Goal: Transaction & Acquisition: Obtain resource

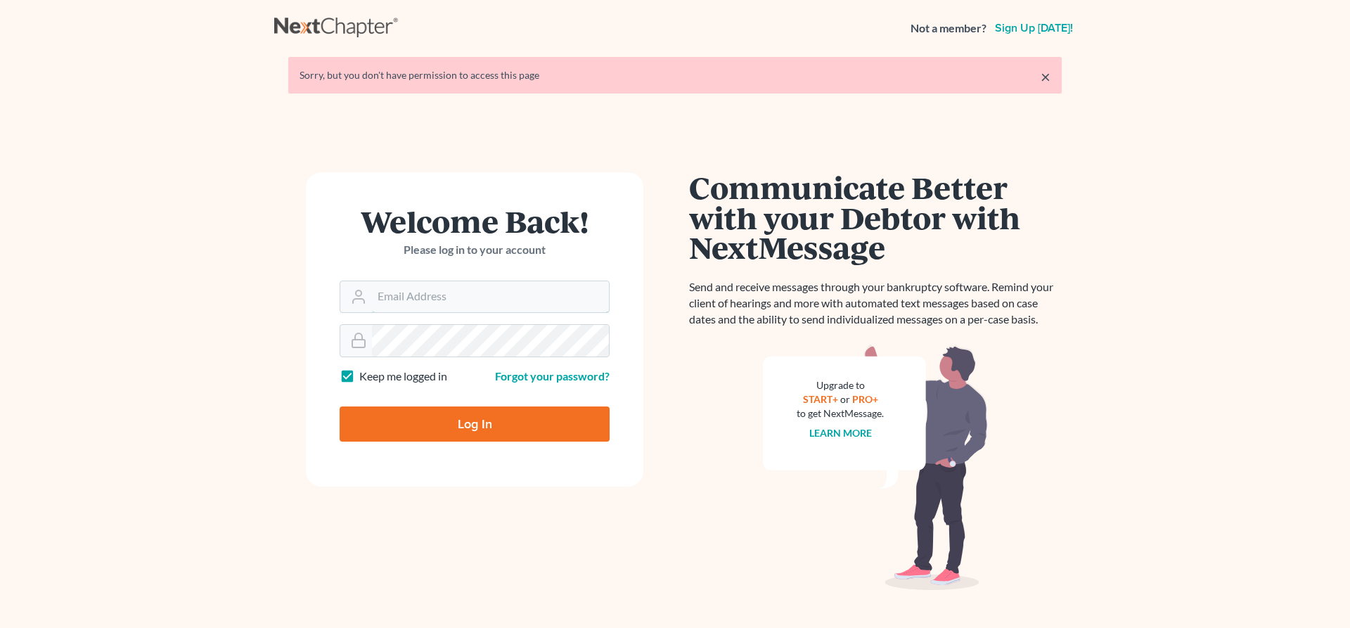
type input "[EMAIL_ADDRESS][DOMAIN_NAME]"
type input "Thinking..."
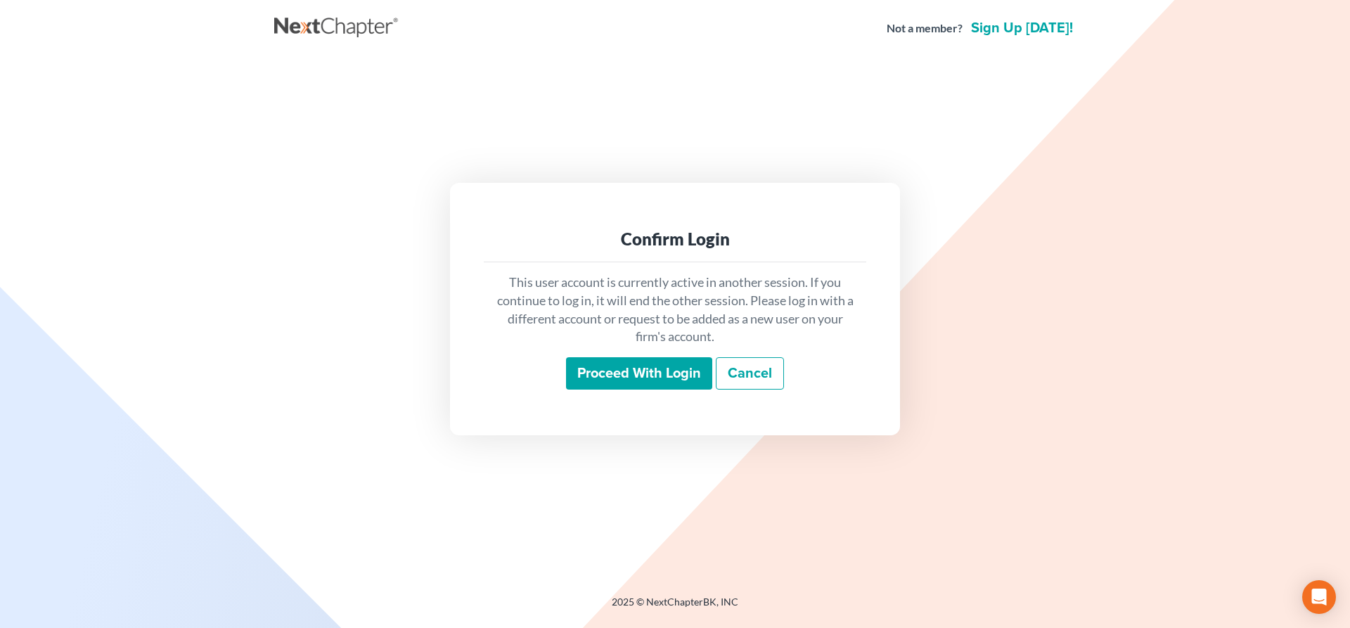
click at [665, 365] on input "Proceed with login" at bounding box center [639, 373] width 146 height 32
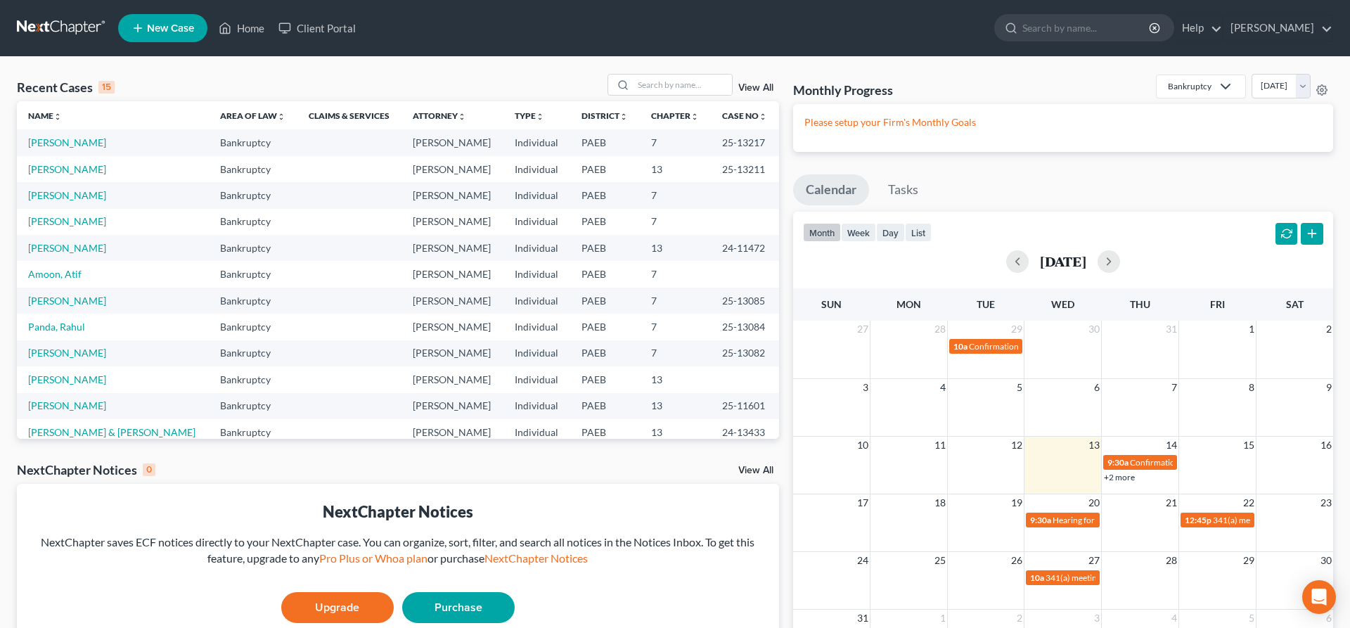
click at [75, 202] on td "Roncace, Louis" at bounding box center [113, 195] width 192 height 26
click at [77, 197] on link "Roncace, Louis" at bounding box center [67, 195] width 78 height 12
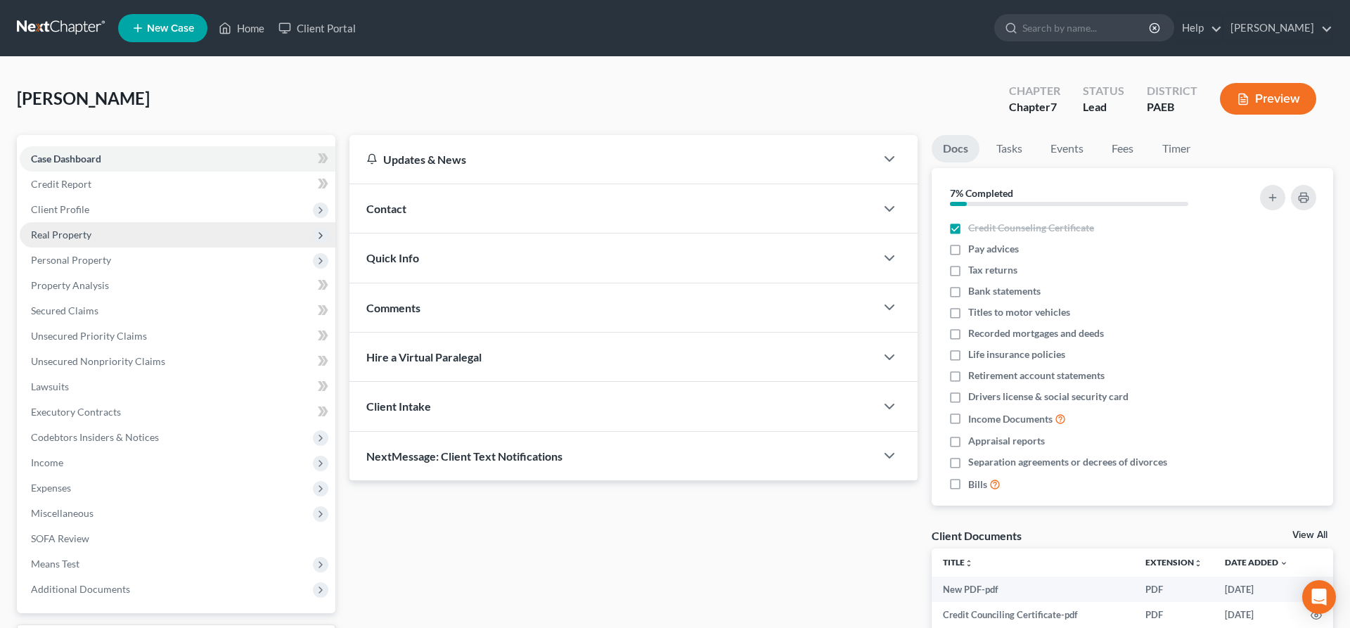
click at [85, 234] on span "Real Property" at bounding box center [61, 235] width 60 height 12
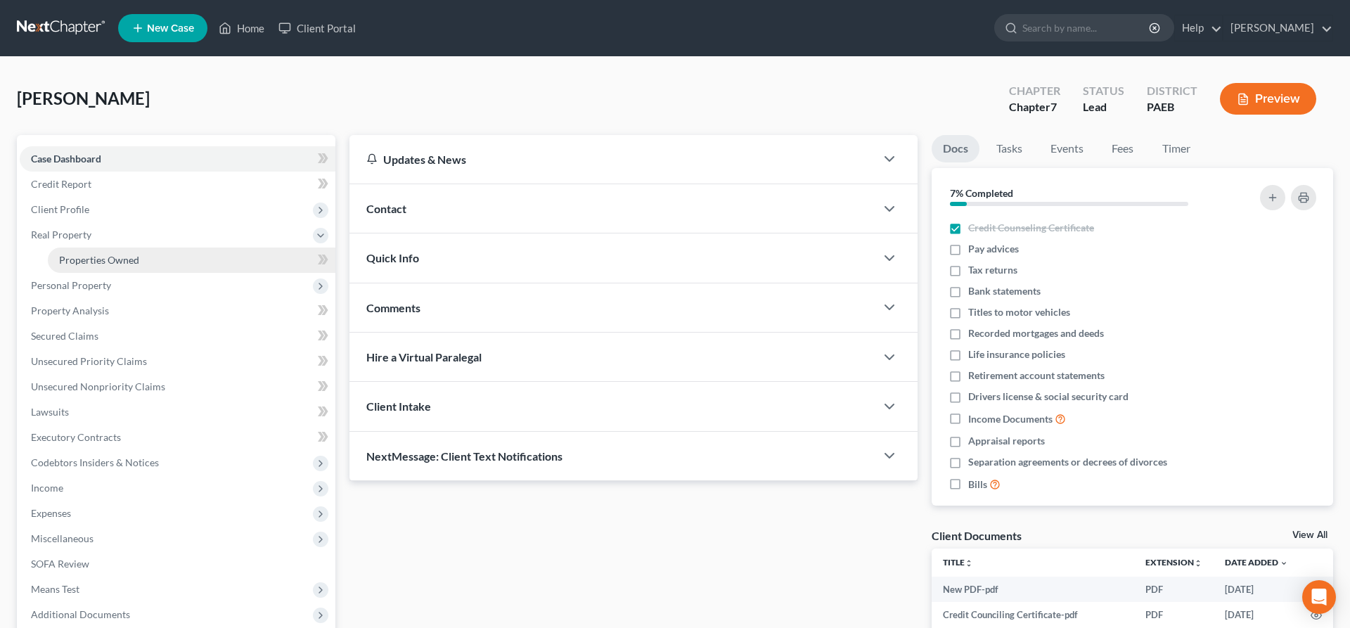
click at [146, 260] on link "Properties Owned" at bounding box center [192, 260] width 288 height 25
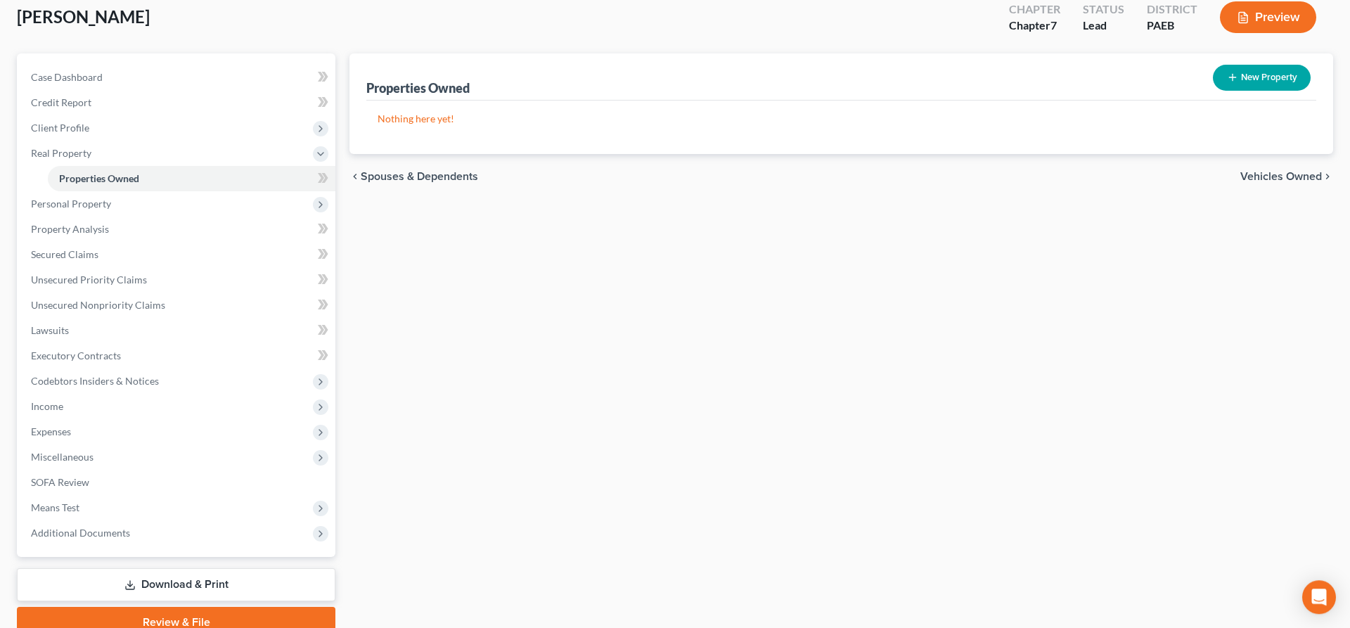
scroll to position [143, 0]
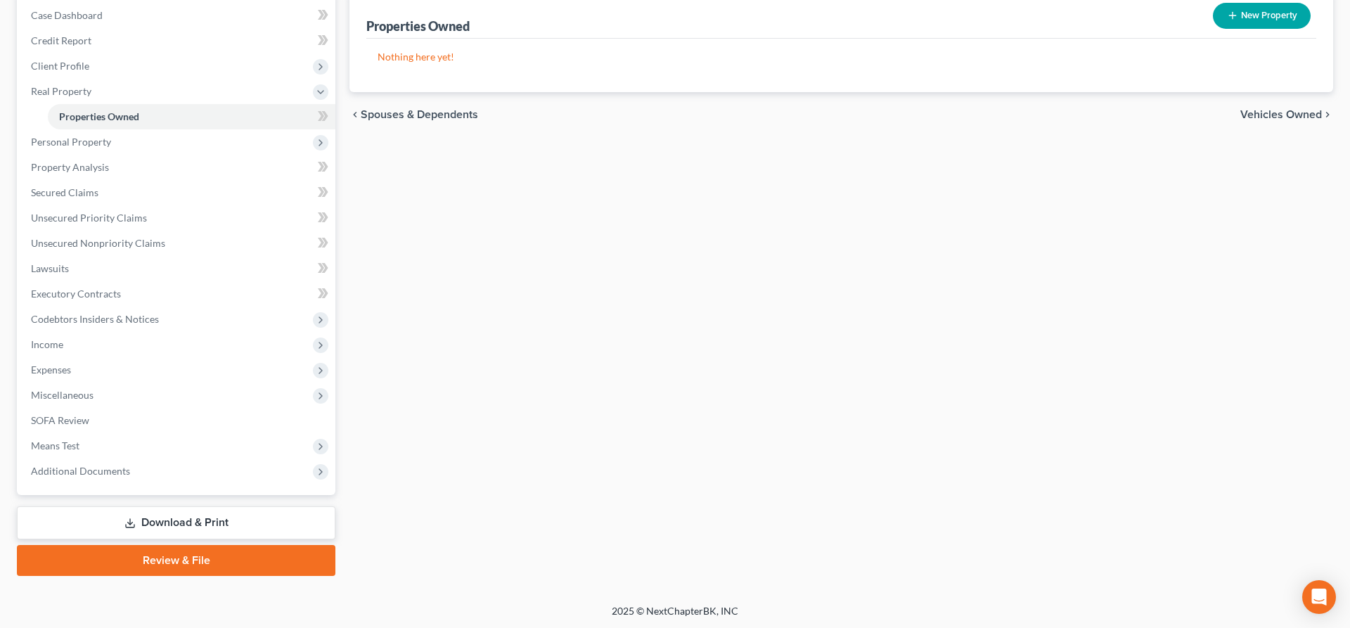
click at [164, 514] on link "Download & Print" at bounding box center [176, 522] width 319 height 33
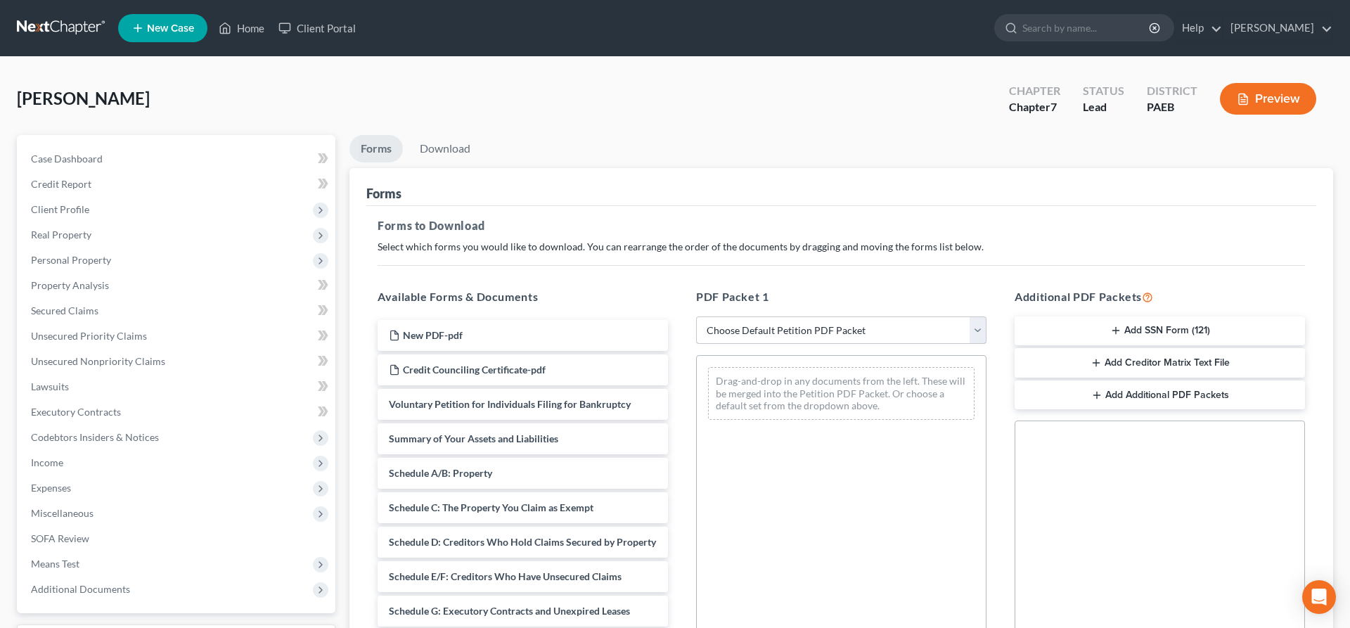
click at [696, 316] on select "Choose Default Petition PDF Packet Complete Bankruptcy Petition (all forms and …" at bounding box center [841, 330] width 290 height 28
click option "lsr no SSN" at bounding box center [0, 0] width 0 height 0
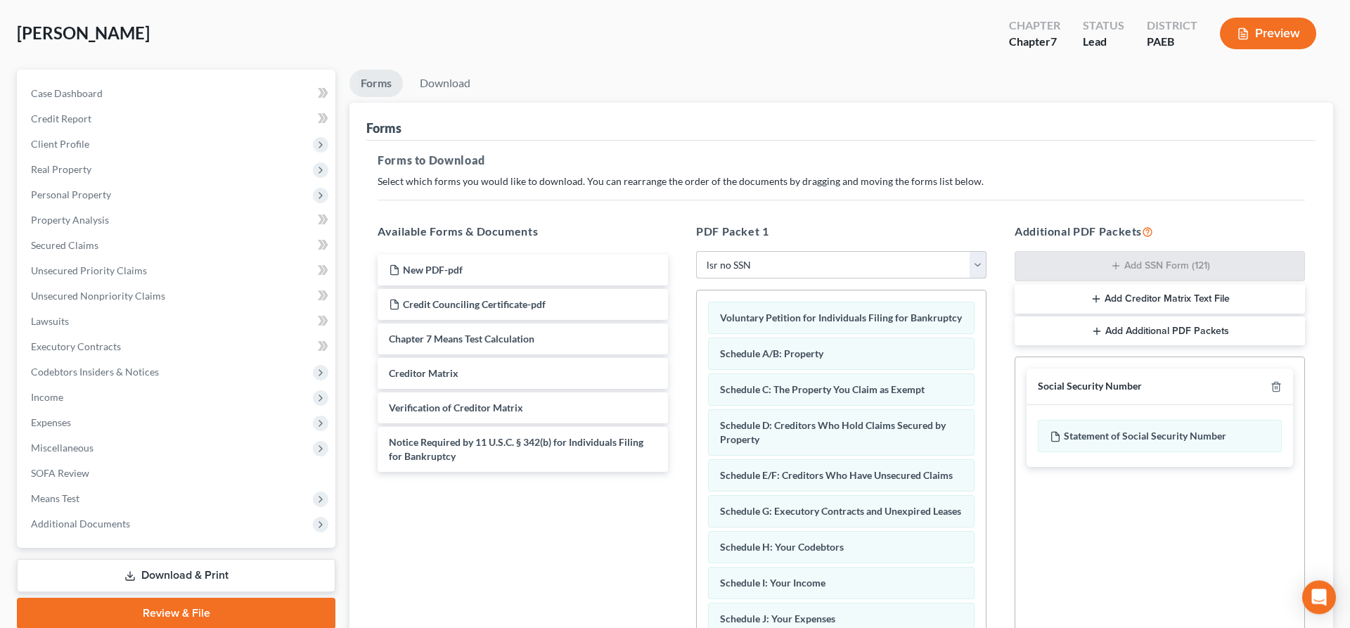
scroll to position [143, 0]
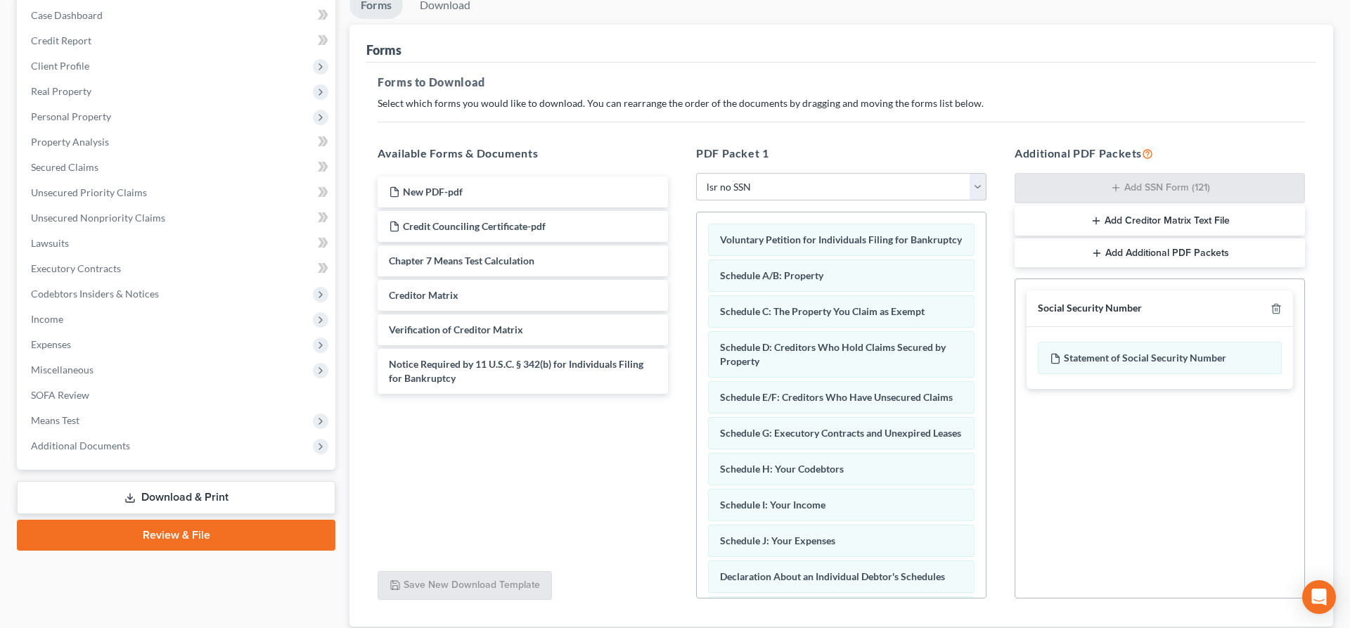
click at [696, 173] on select "Choose Default Petition PDF Packet Complete Bankruptcy Petition (all forms and …" at bounding box center [841, 187] width 290 height 28
click option "lsr" at bounding box center [0, 0] width 0 height 0
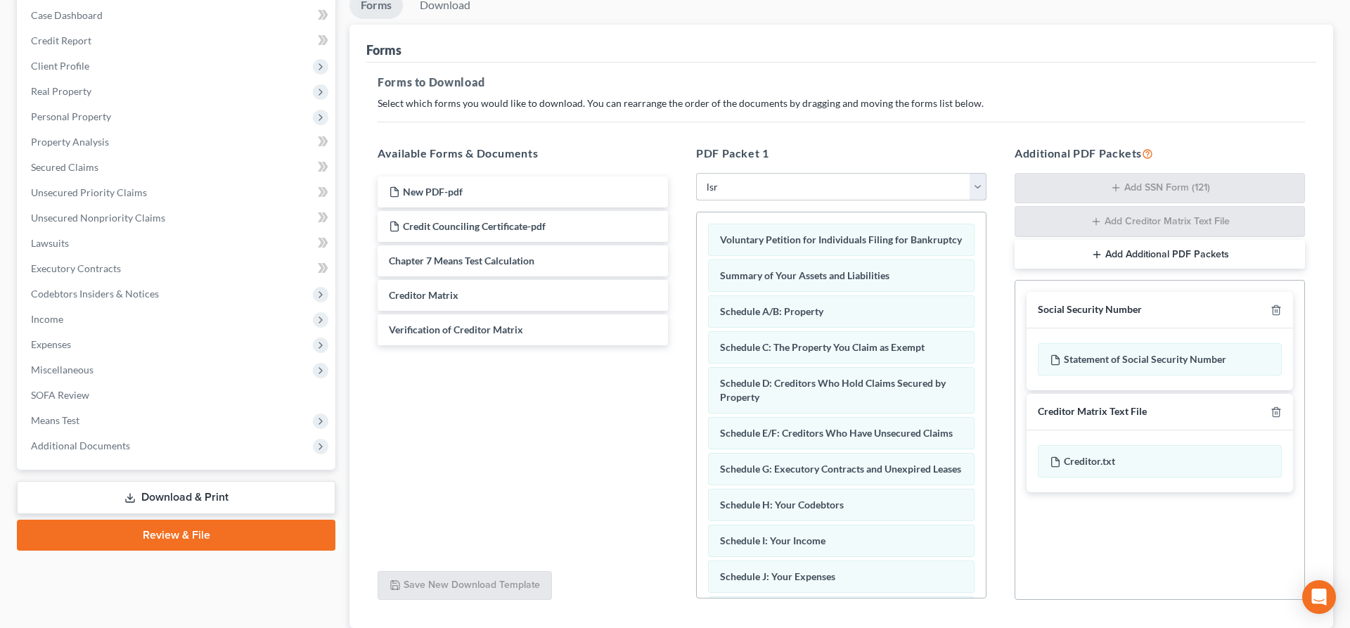
click at [696, 173] on select "Choose Default Petition PDF Packet Complete Bankruptcy Petition (all forms and …" at bounding box center [841, 187] width 290 height 28
click option "lsr" at bounding box center [0, 0] width 0 height 0
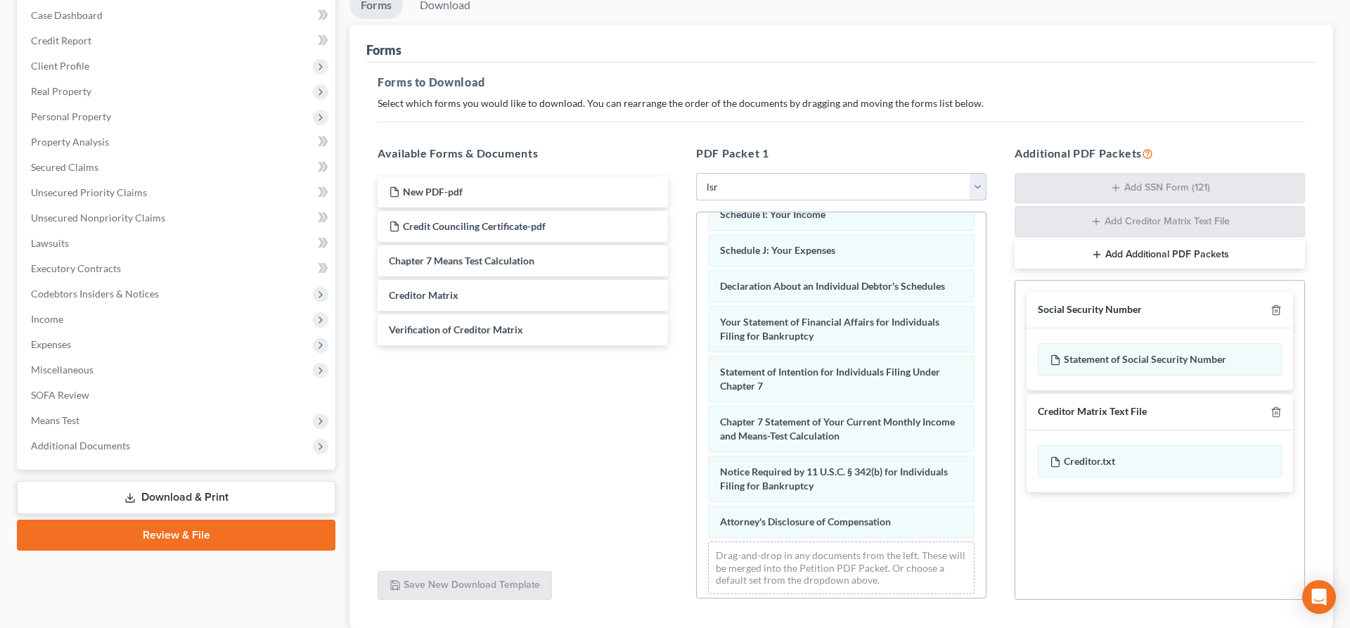
scroll to position [334, 0]
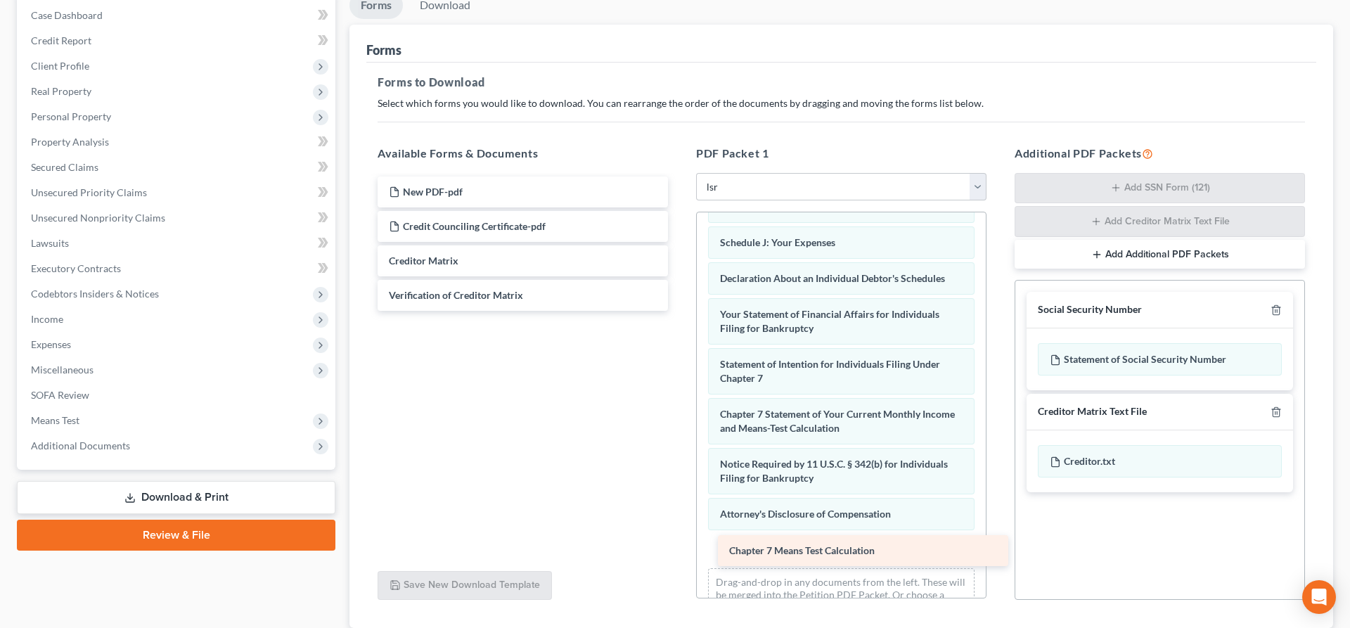
drag, startPoint x: 494, startPoint y: 260, endPoint x: 830, endPoint y: 551, distance: 444.3
click at [679, 311] on div "Chapter 7 Means Test Calculation New PDF-pdf Credit Counciling Certificate-pdf …" at bounding box center [522, 244] width 313 height 134
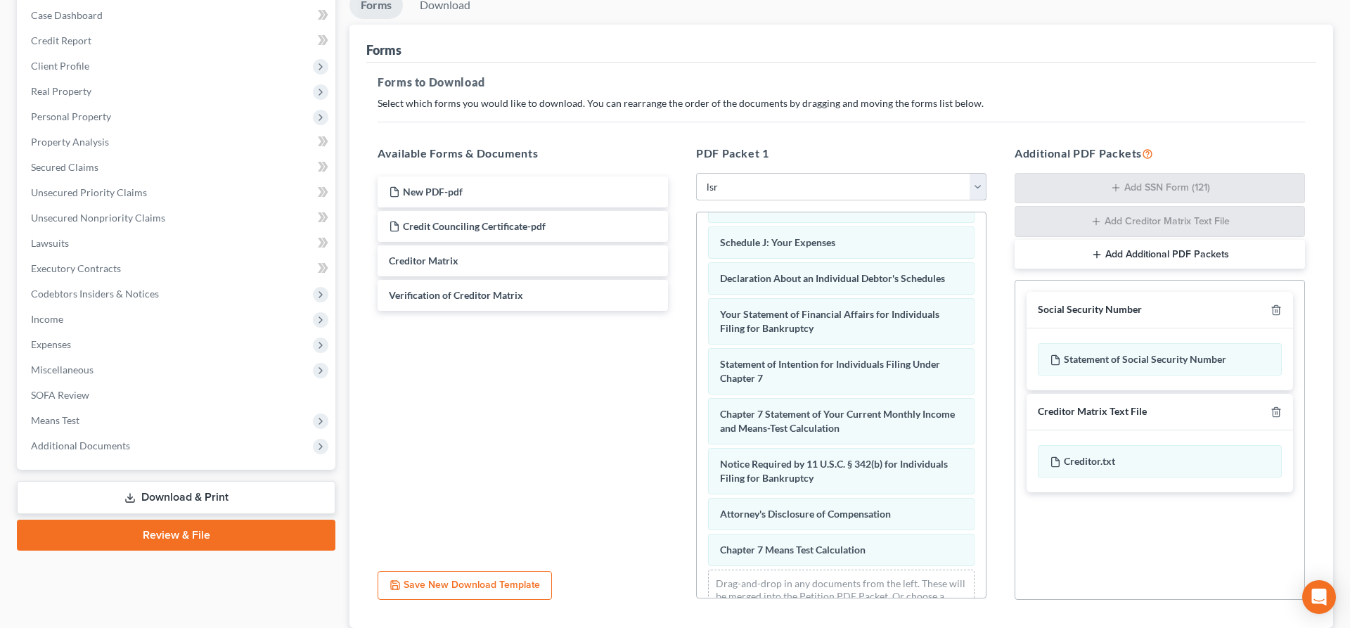
click at [696, 173] on select "Choose Default Petition PDF Packet Complete Bankruptcy Petition (all forms and …" at bounding box center [841, 187] width 290 height 28
click option "Complete Bankruptcy Petition (all forms and schedules)" at bounding box center [0, 0] width 0 height 0
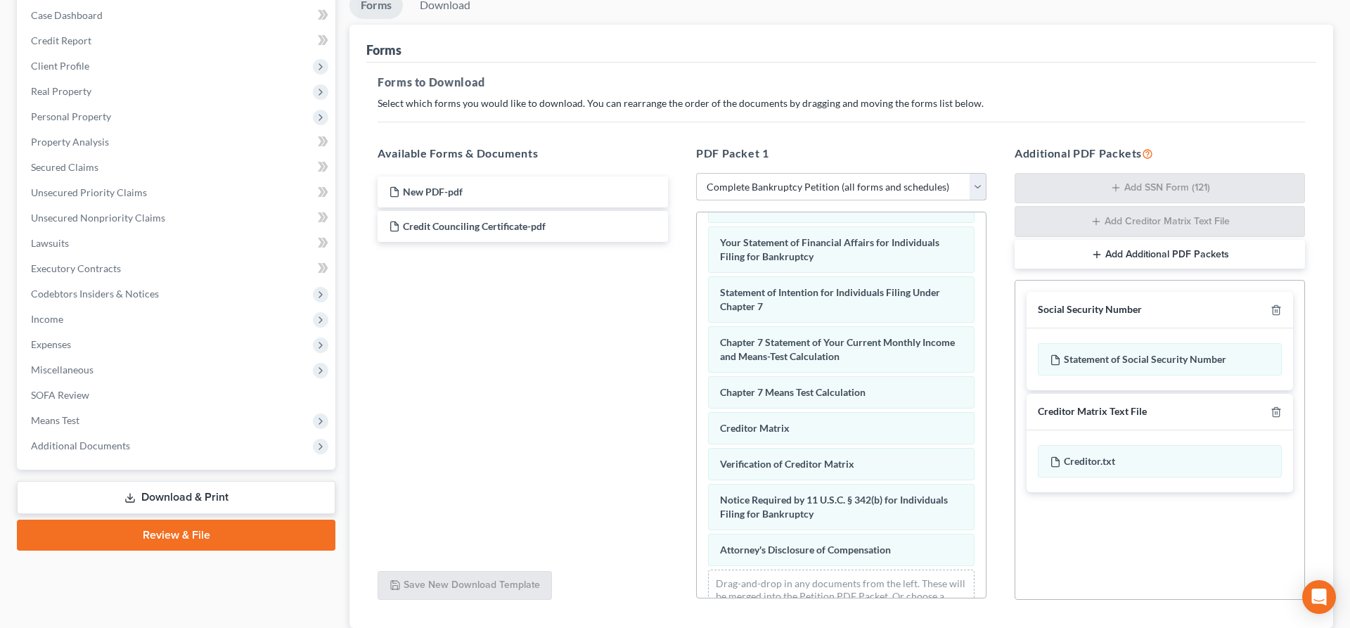
click at [696, 173] on select "Choose Default Petition PDF Packet Complete Bankruptcy Petition (all forms and …" at bounding box center [841, 187] width 290 height 28
click option "lsr" at bounding box center [0, 0] width 0 height 0
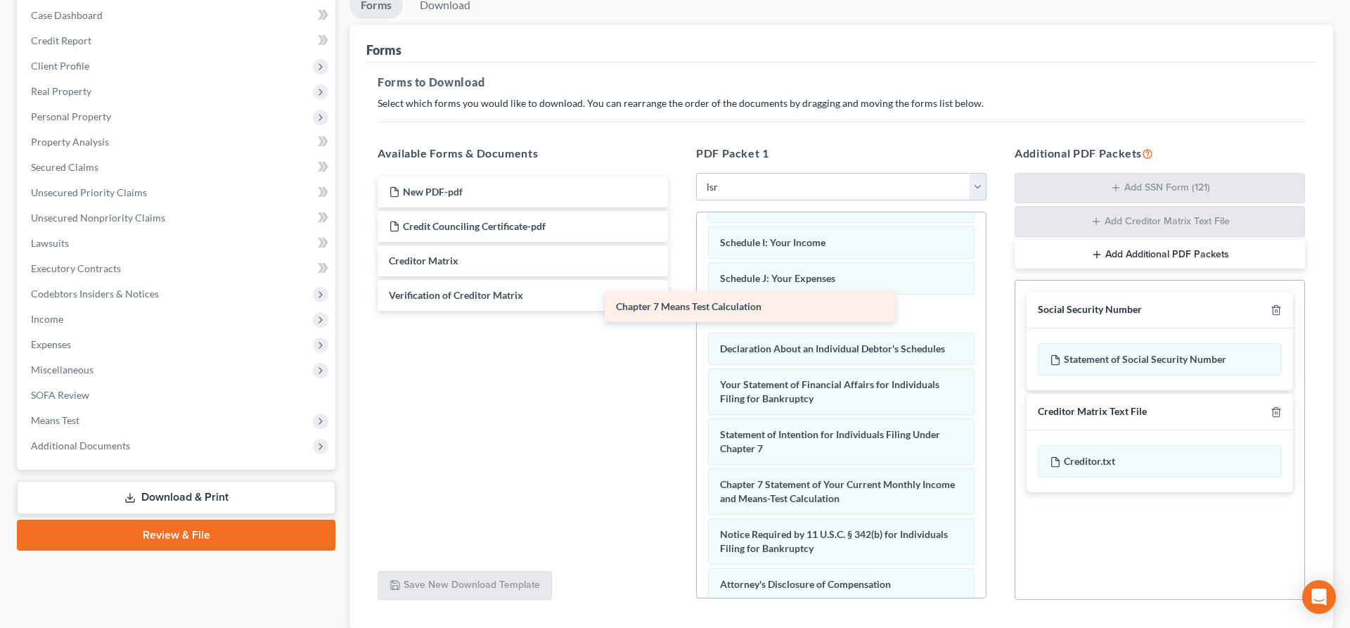
scroll to position [333, 0]
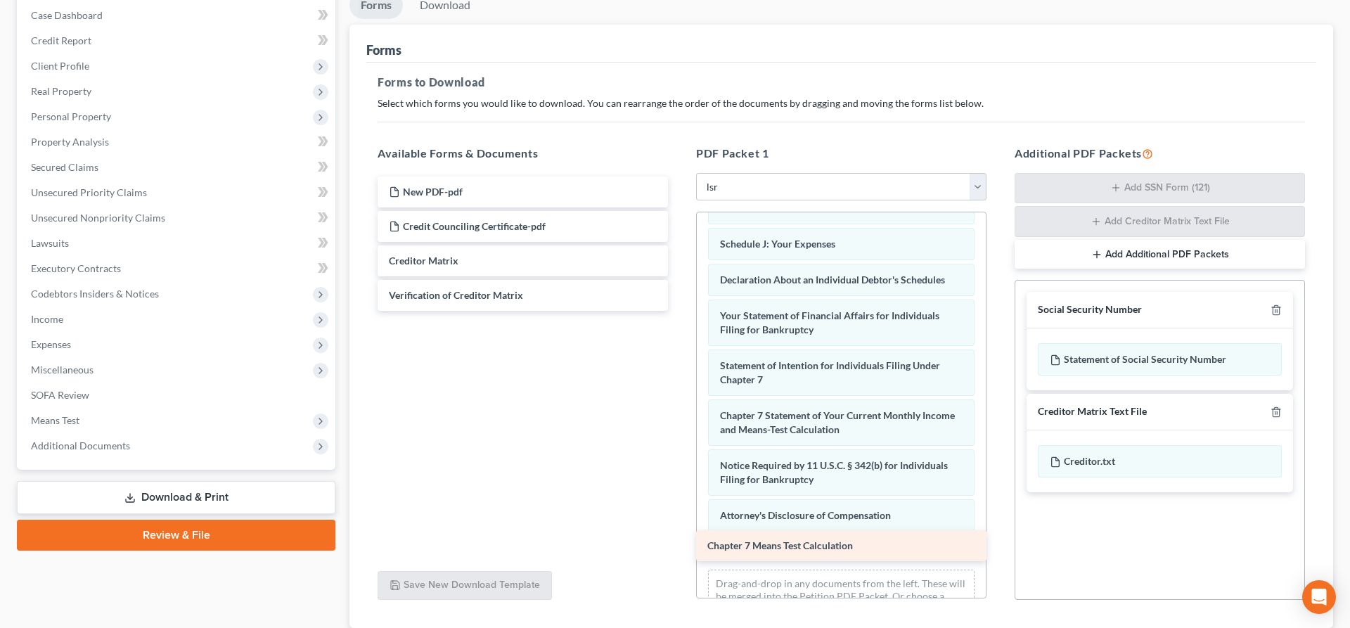
drag, startPoint x: 524, startPoint y: 259, endPoint x: 843, endPoint y: 544, distance: 427.8
click at [679, 311] on div "Chapter 7 Means Test Calculation New PDF-pdf Credit Counciling Certificate-pdf …" at bounding box center [522, 244] width 313 height 134
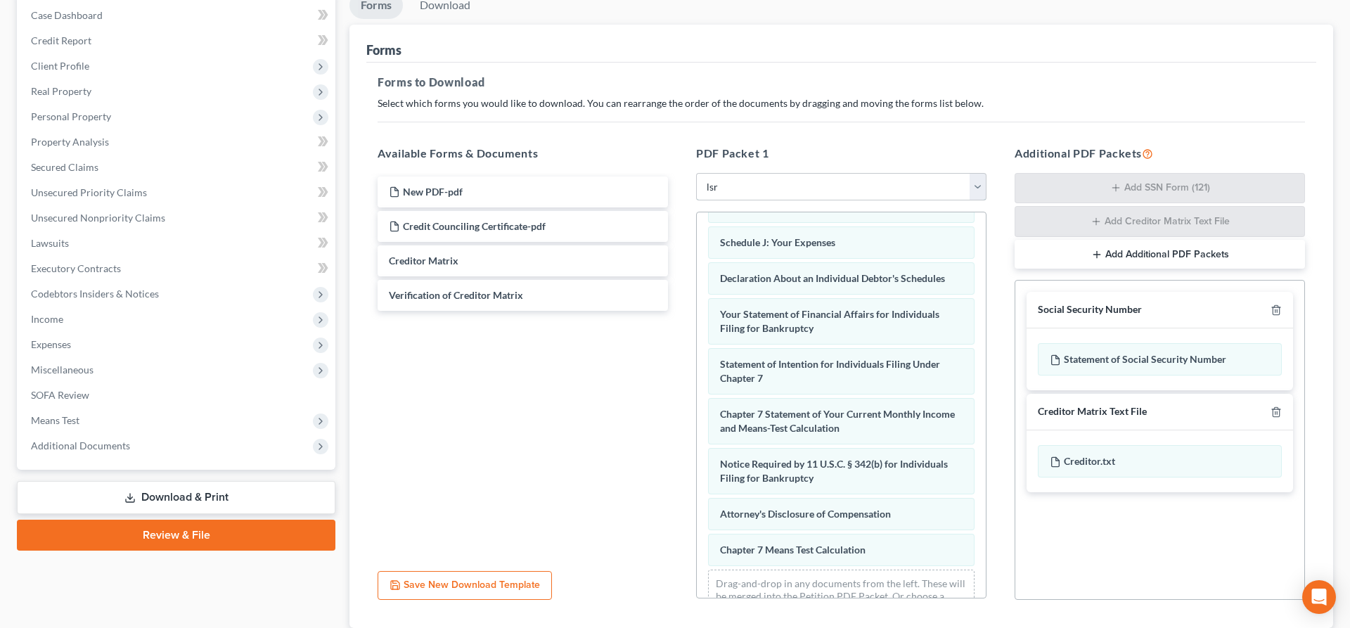
click at [696, 173] on select "Choose Default Petition PDF Packet Complete Bankruptcy Petition (all forms and …" at bounding box center [841, 187] width 290 height 28
click option "Complete Bankruptcy Petition (all forms and schedules)" at bounding box center [0, 0] width 0 height 0
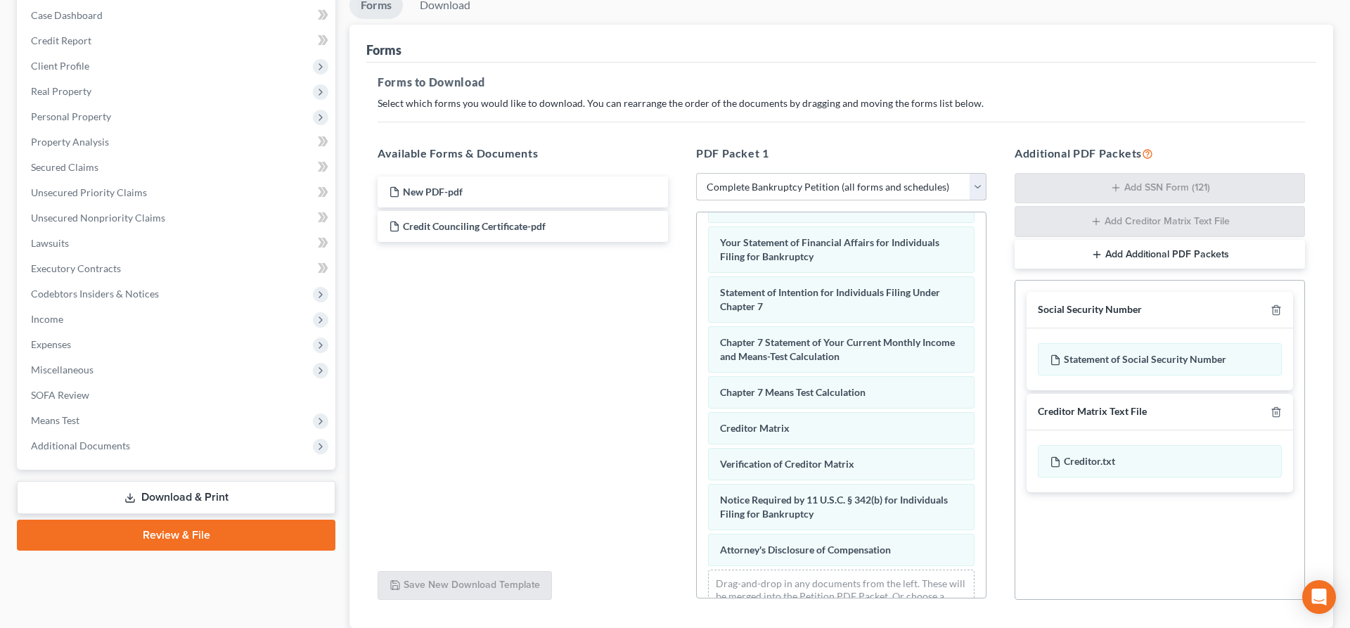
click at [696, 173] on select "Choose Default Petition PDF Packet Complete Bankruptcy Petition (all forms and …" at bounding box center [841, 187] width 290 height 28
select select "4"
click option "lsr no SSN" at bounding box center [0, 0] width 0 height 0
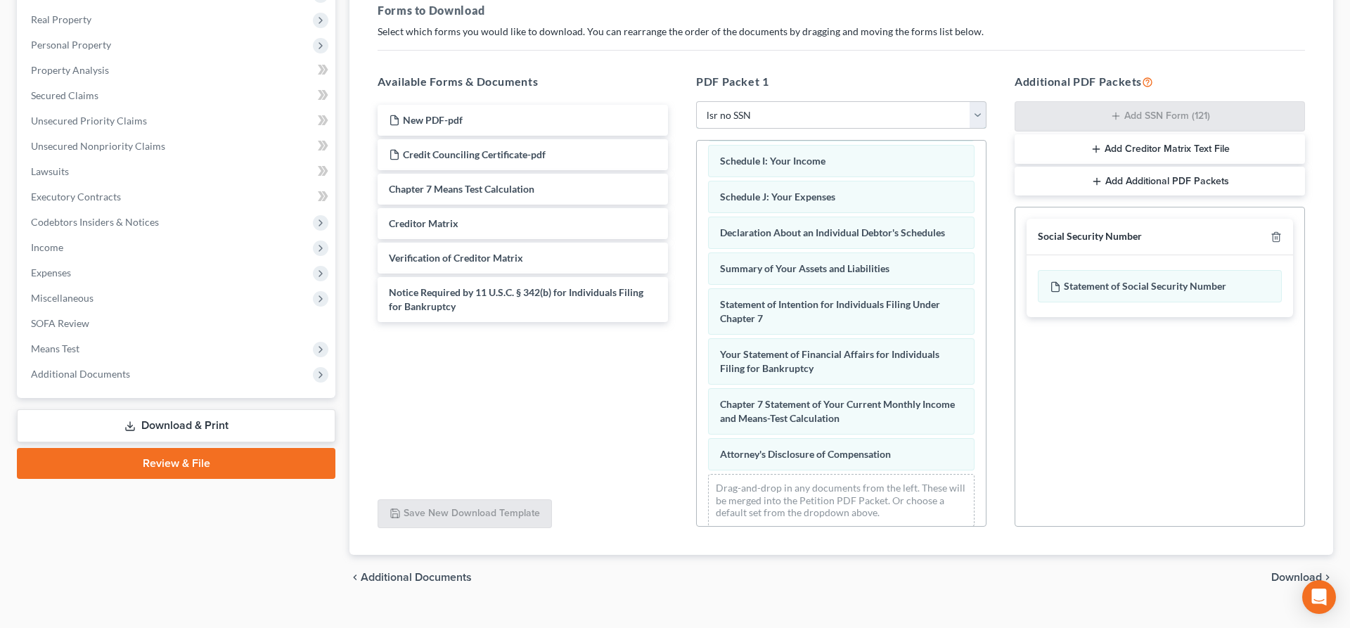
scroll to position [284, 0]
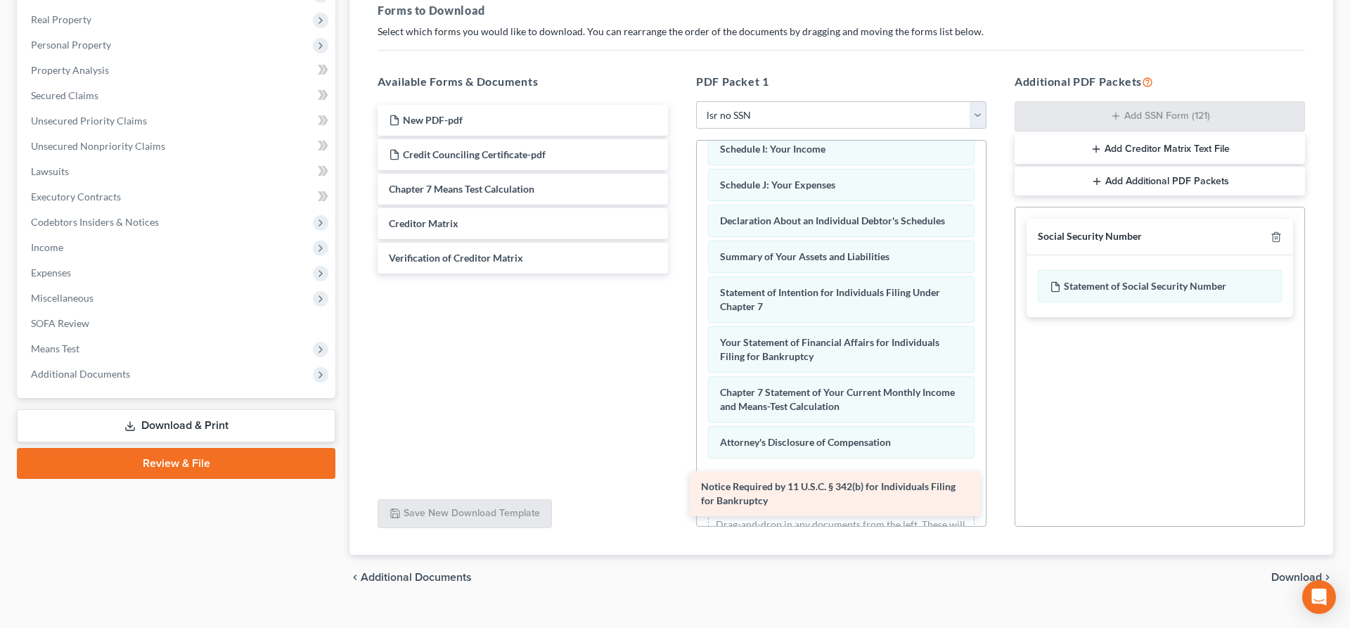
drag, startPoint x: 494, startPoint y: 297, endPoint x: 806, endPoint y: 492, distance: 368.1
click at [679, 274] on div "Notice Required by 11 U.S.C. § 342(b) for Individuals Filing for Bankruptcy New…" at bounding box center [522, 189] width 313 height 169
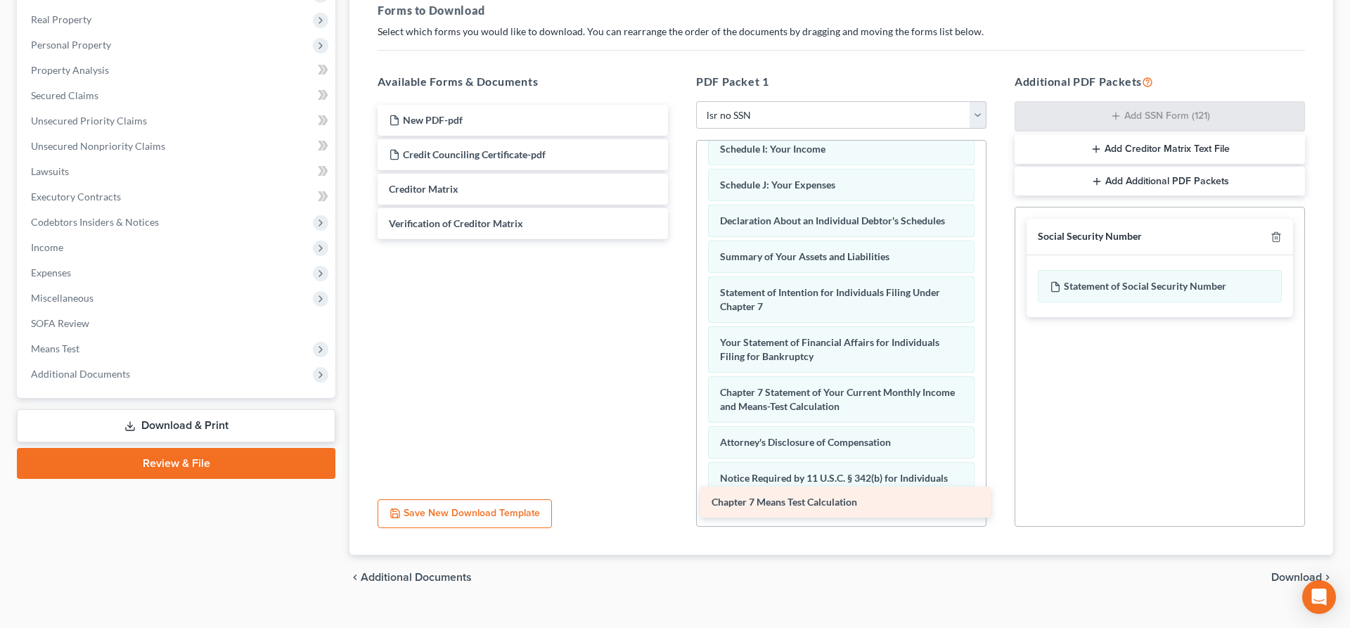
drag, startPoint x: 537, startPoint y: 181, endPoint x: 860, endPoint y: 495, distance: 450.1
click at [679, 239] on div "Chapter 7 Means Test Calculation New PDF-pdf Credit Counciling Certificate-pdf …" at bounding box center [522, 172] width 313 height 134
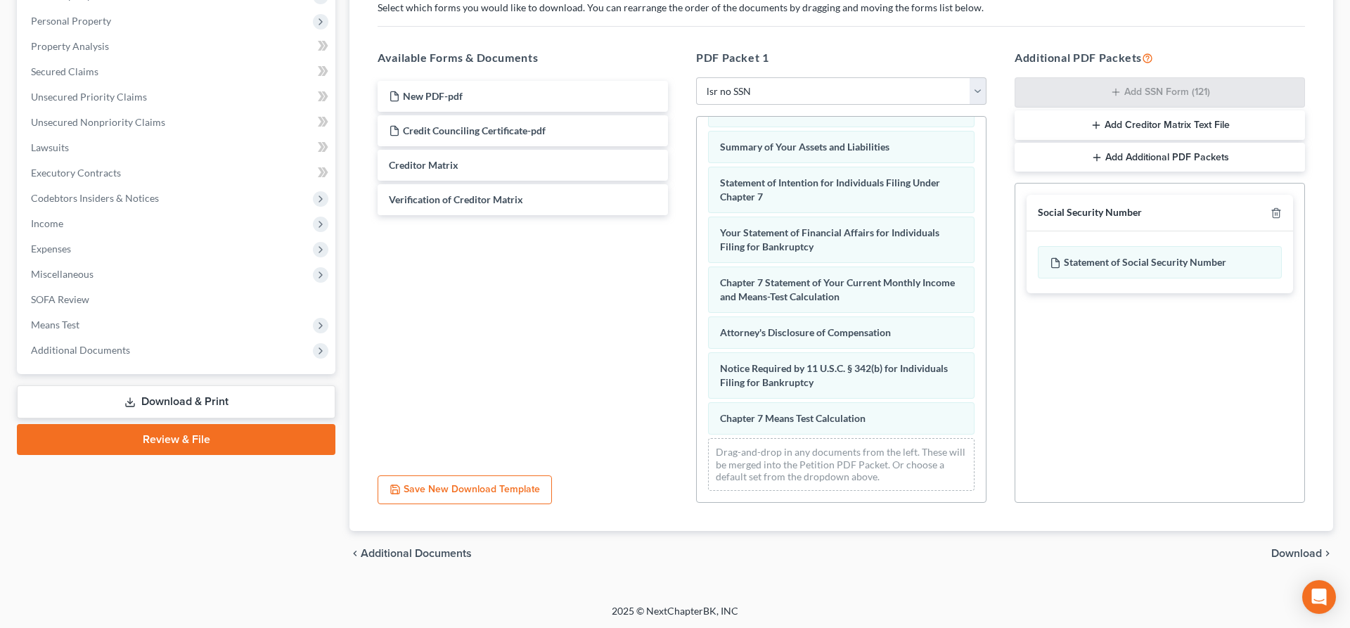
scroll to position [240, 0]
click at [92, 346] on span "Additional Documents" at bounding box center [80, 349] width 99 height 12
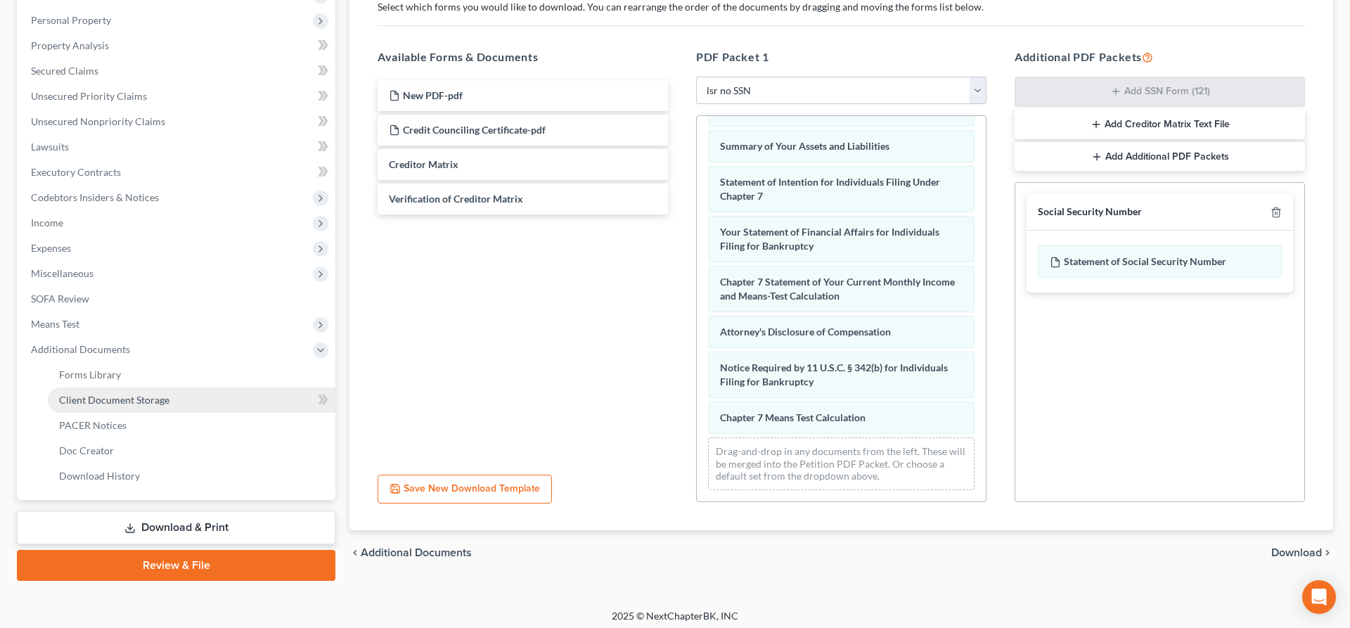
click at [146, 398] on span "Client Document Storage" at bounding box center [114, 400] width 110 height 12
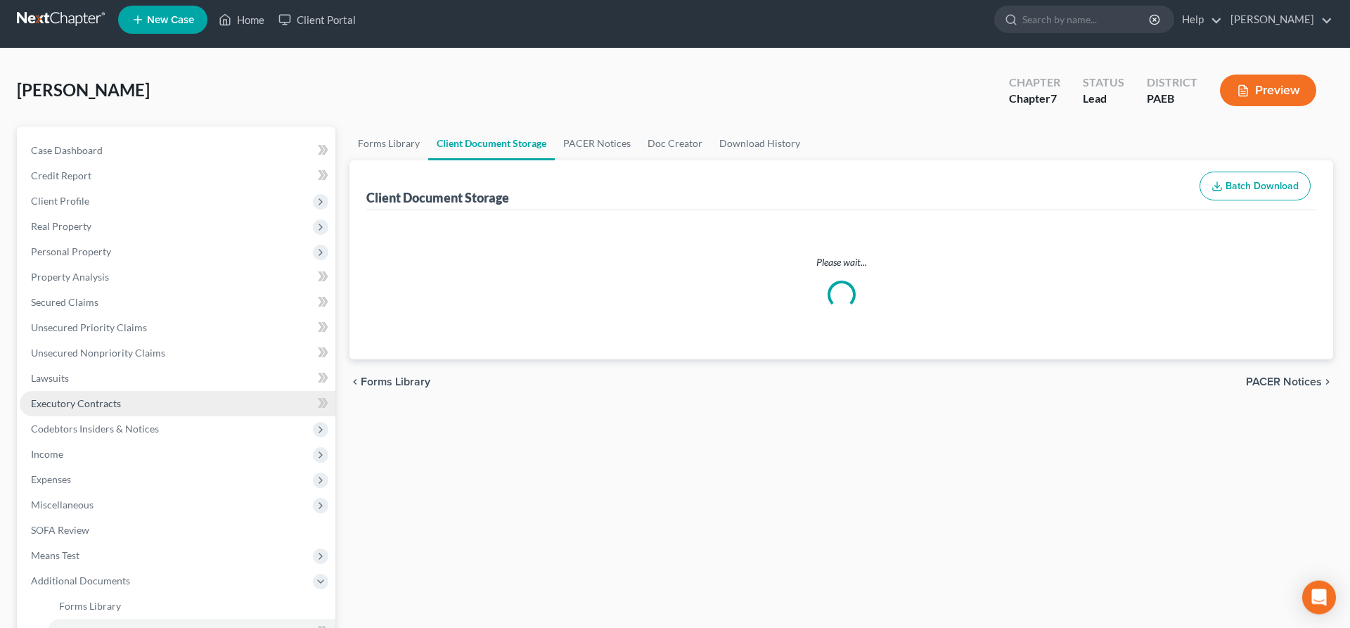
select select "2"
select select "16"
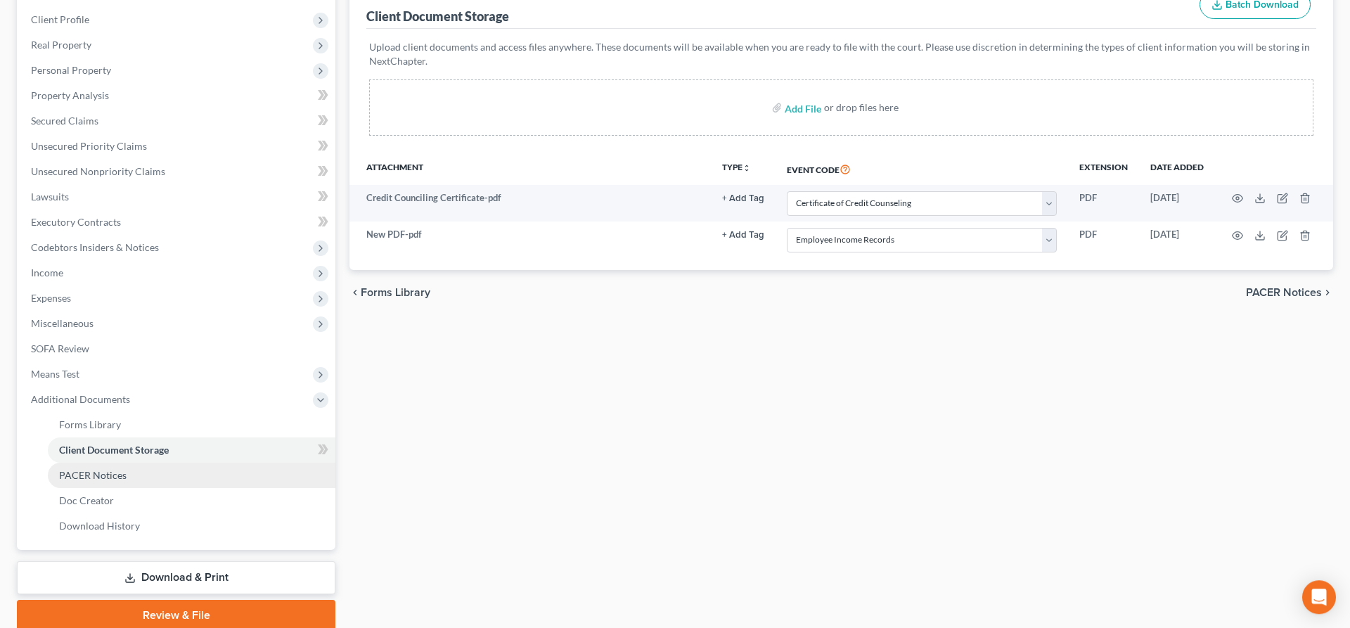
scroll to position [215, 0]
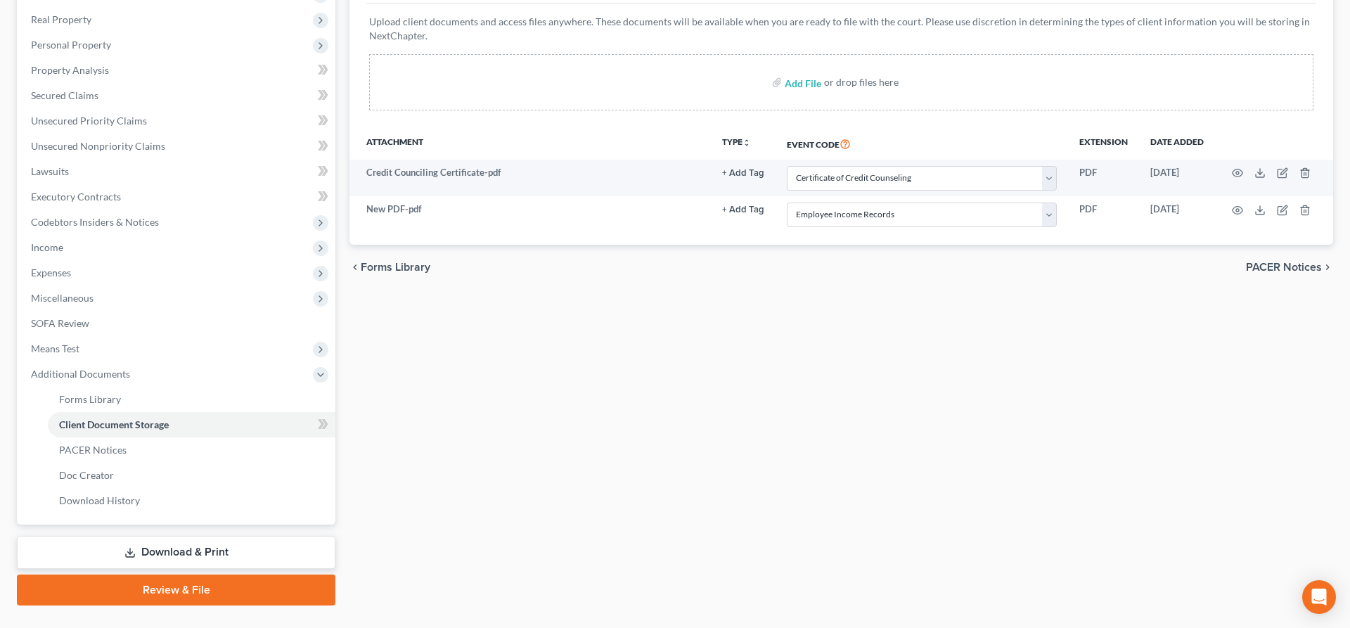
click at [177, 558] on link "Download & Print" at bounding box center [176, 552] width 319 height 33
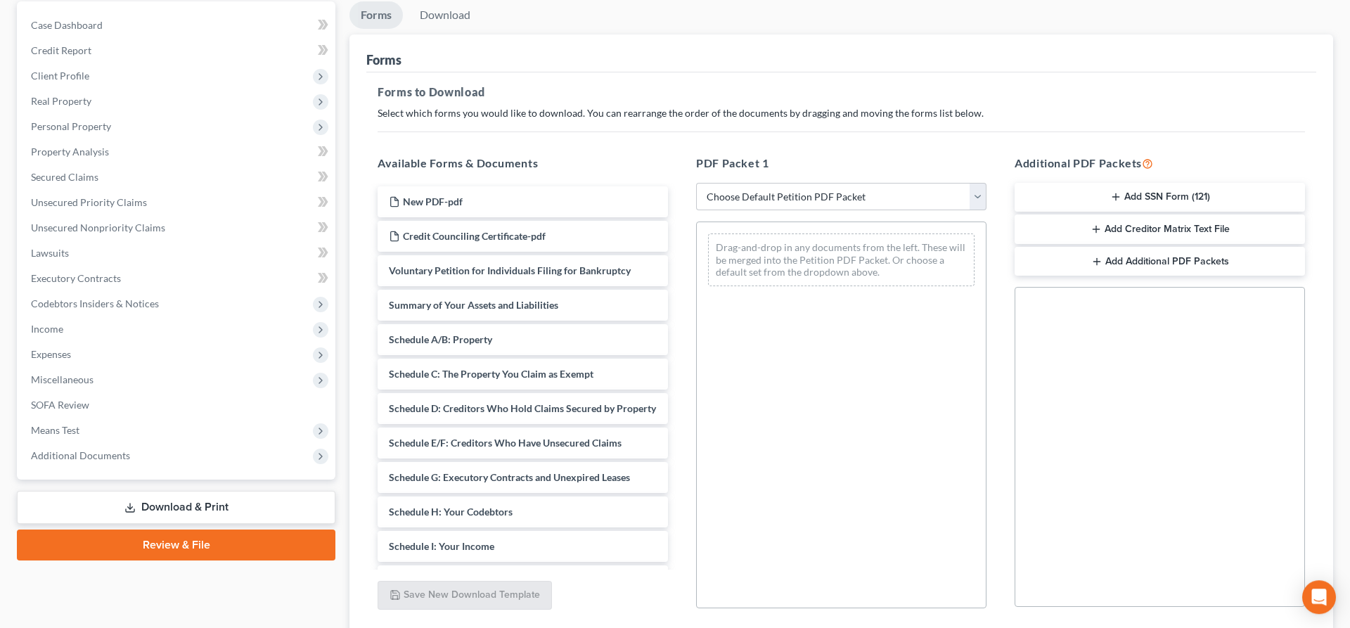
scroll to position [143, 0]
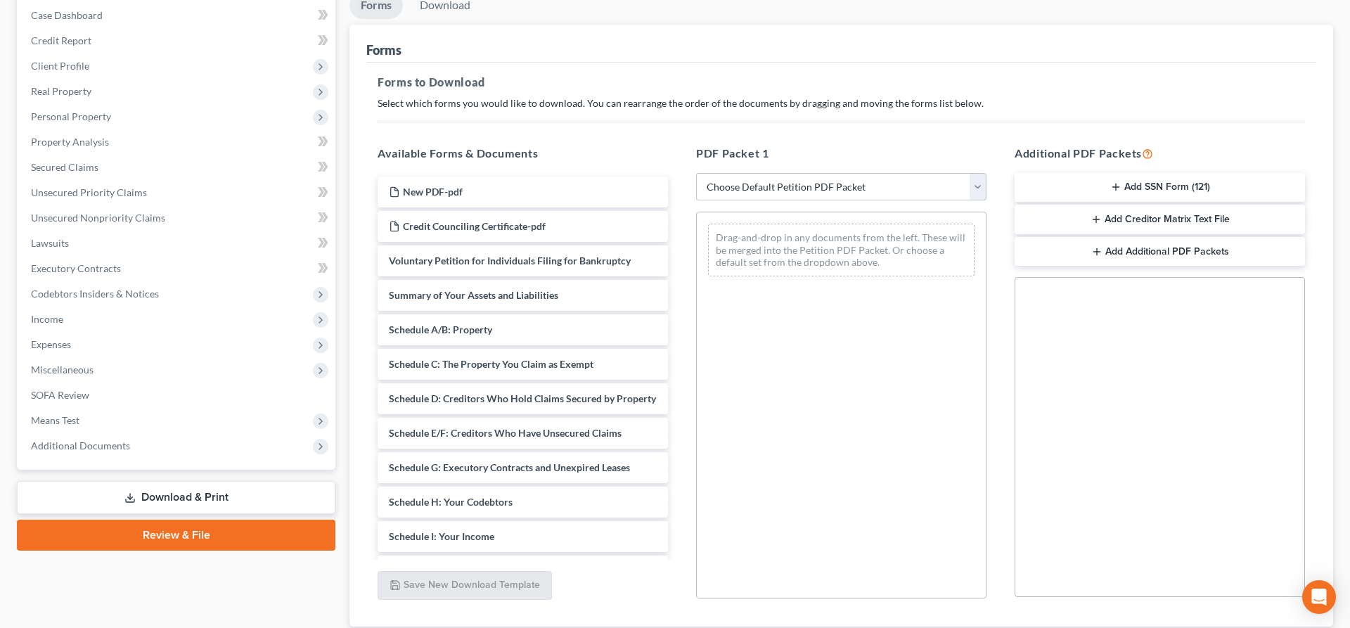
click at [696, 173] on select "Choose Default Petition PDF Packet Complete Bankruptcy Petition (all forms and …" at bounding box center [841, 187] width 290 height 28
select select "0"
click option "Complete Bankruptcy Petition (all forms and schedules)" at bounding box center [0, 0] width 0 height 0
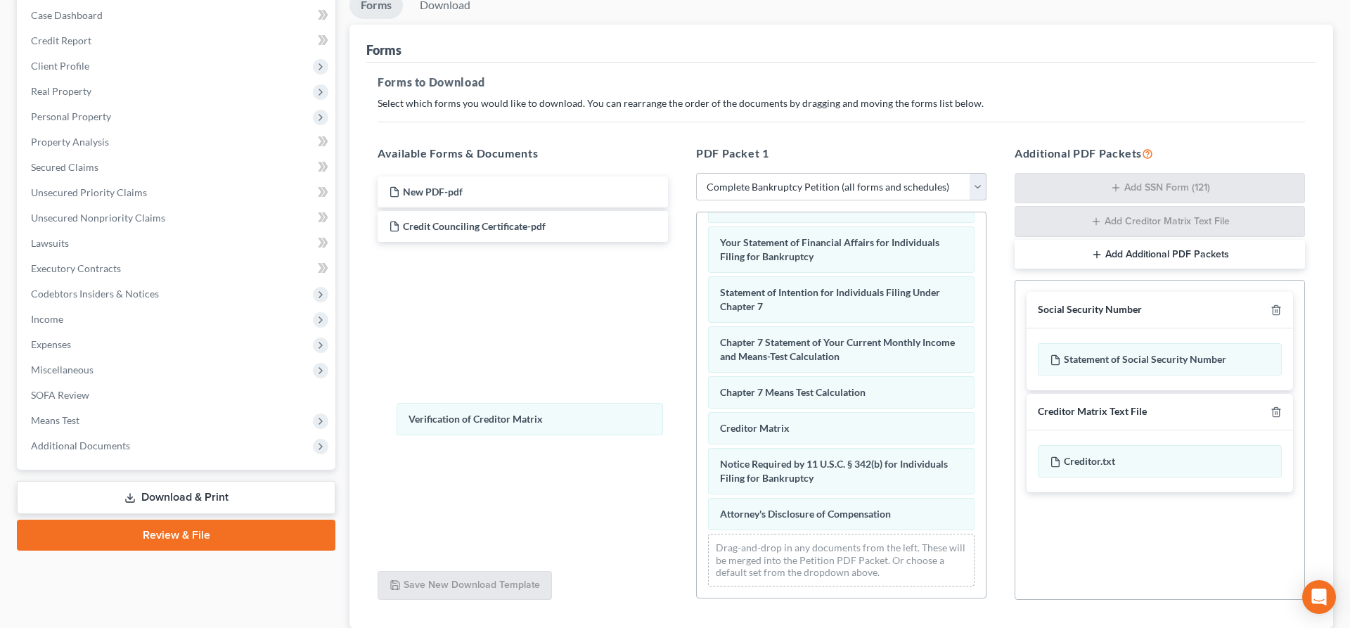
scroll to position [406, 0]
drag, startPoint x: 803, startPoint y: 424, endPoint x: 520, endPoint y: 414, distance: 283.6
click at [697, 416] on div "Verification of Creditor Matrix Voluntary Petition for Individuals Filing for B…" at bounding box center [841, 202] width 289 height 791
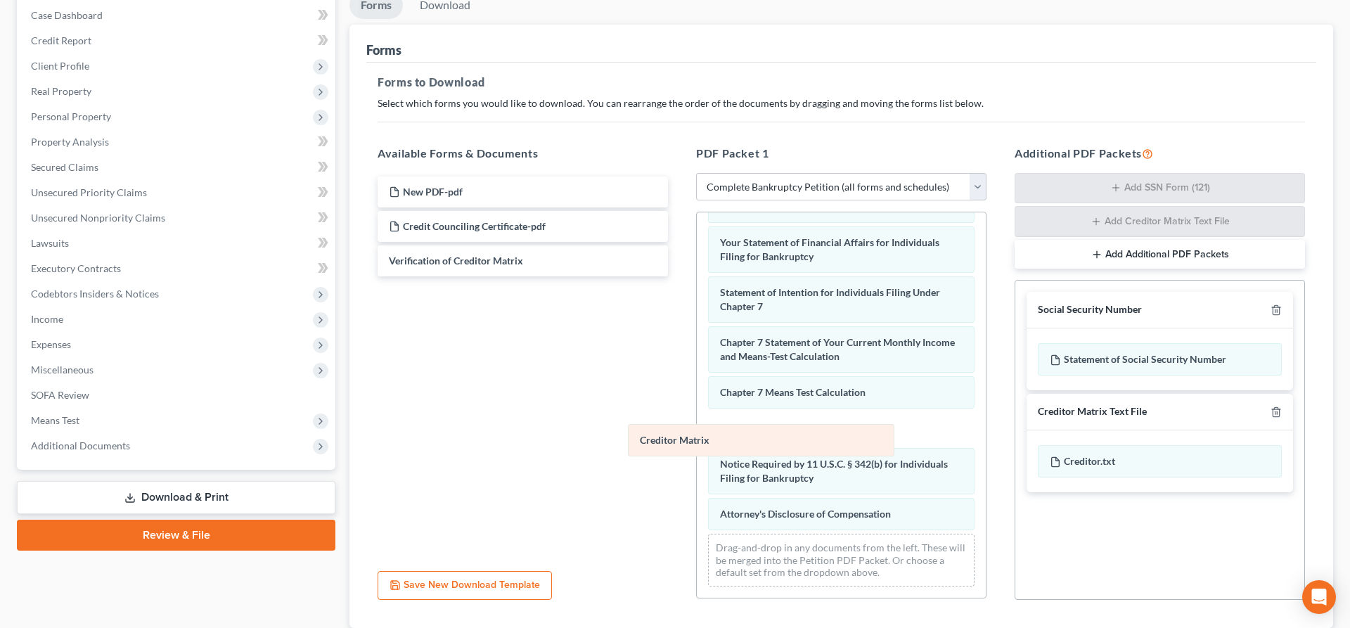
scroll to position [370, 0]
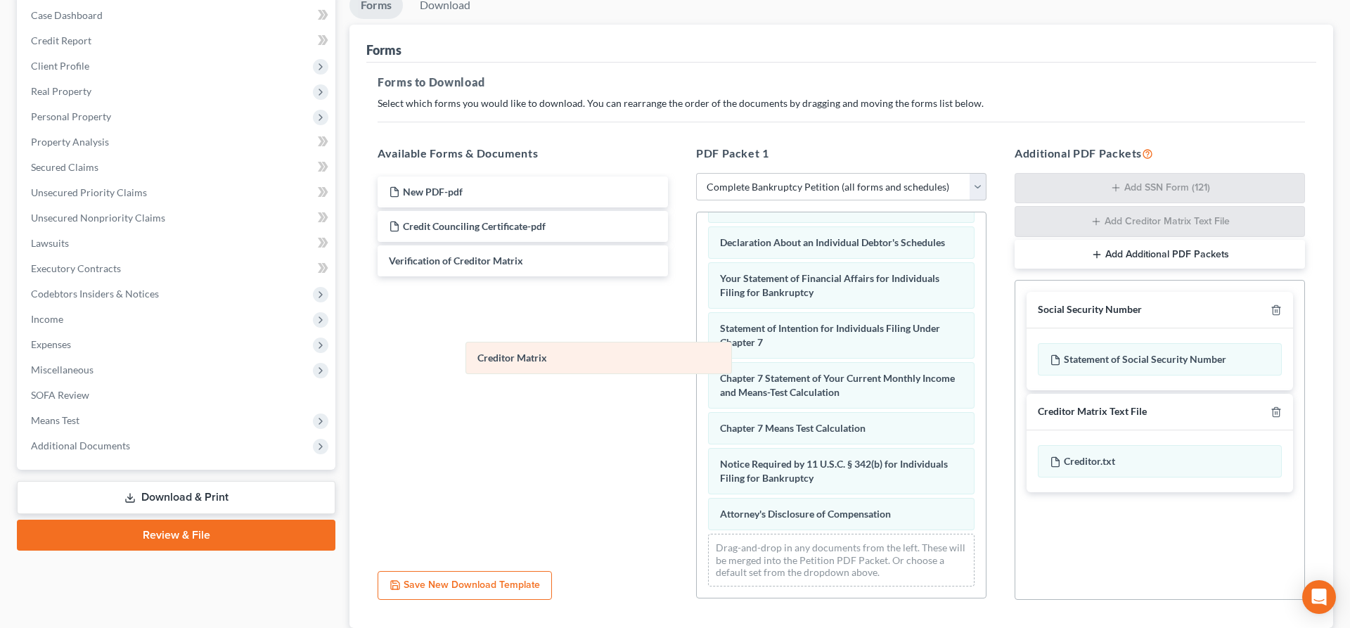
drag, startPoint x: 735, startPoint y: 426, endPoint x: 495, endPoint y: 354, distance: 250.3
click at [697, 354] on div "Creditor Matrix Voluntary Petition for Individuals Filing for Bankruptcy Summar…" at bounding box center [841, 219] width 289 height 755
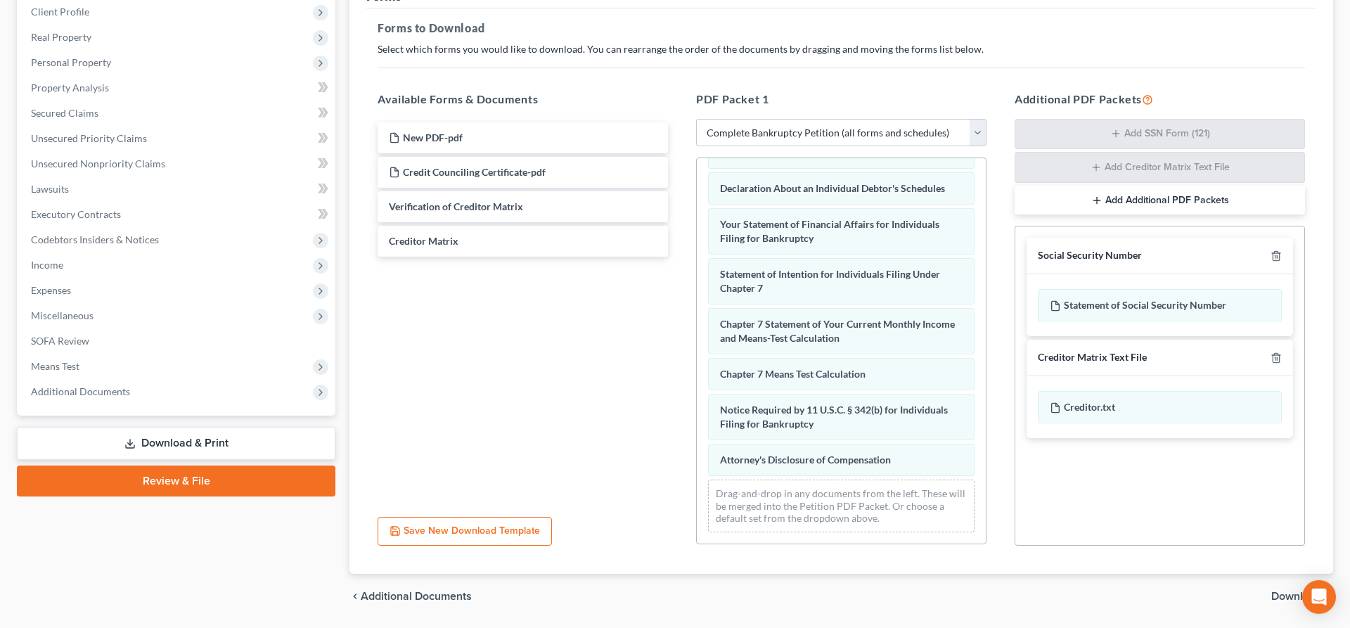
scroll to position [241, 0]
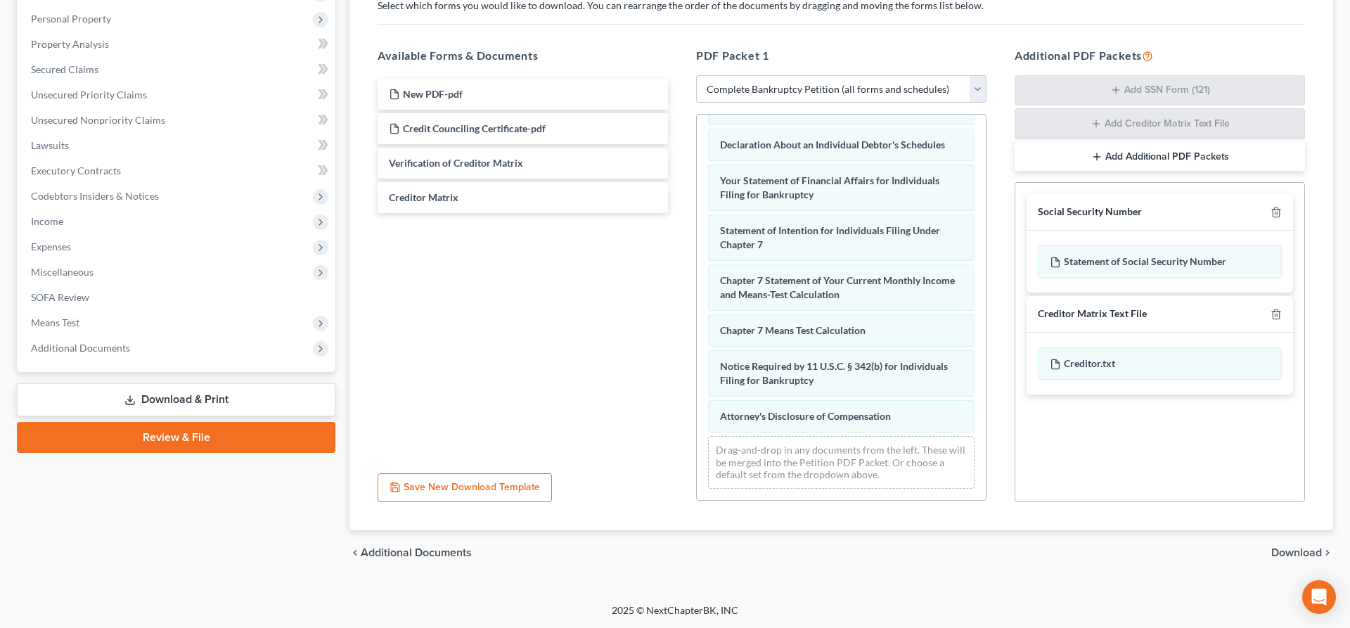
click at [1286, 549] on span "Download" at bounding box center [1297, 552] width 51 height 11
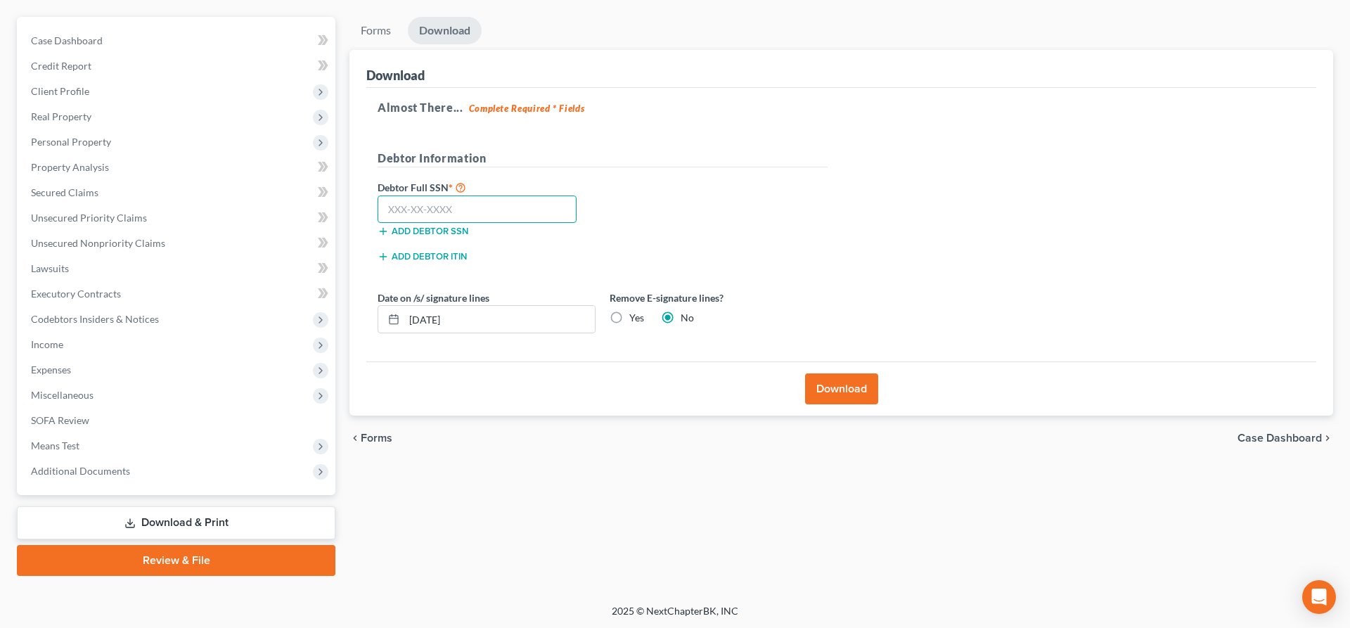
click at [422, 210] on input "text" at bounding box center [477, 210] width 199 height 28
type input "192-58-7779"
click at [844, 378] on button "Download" at bounding box center [841, 388] width 73 height 31
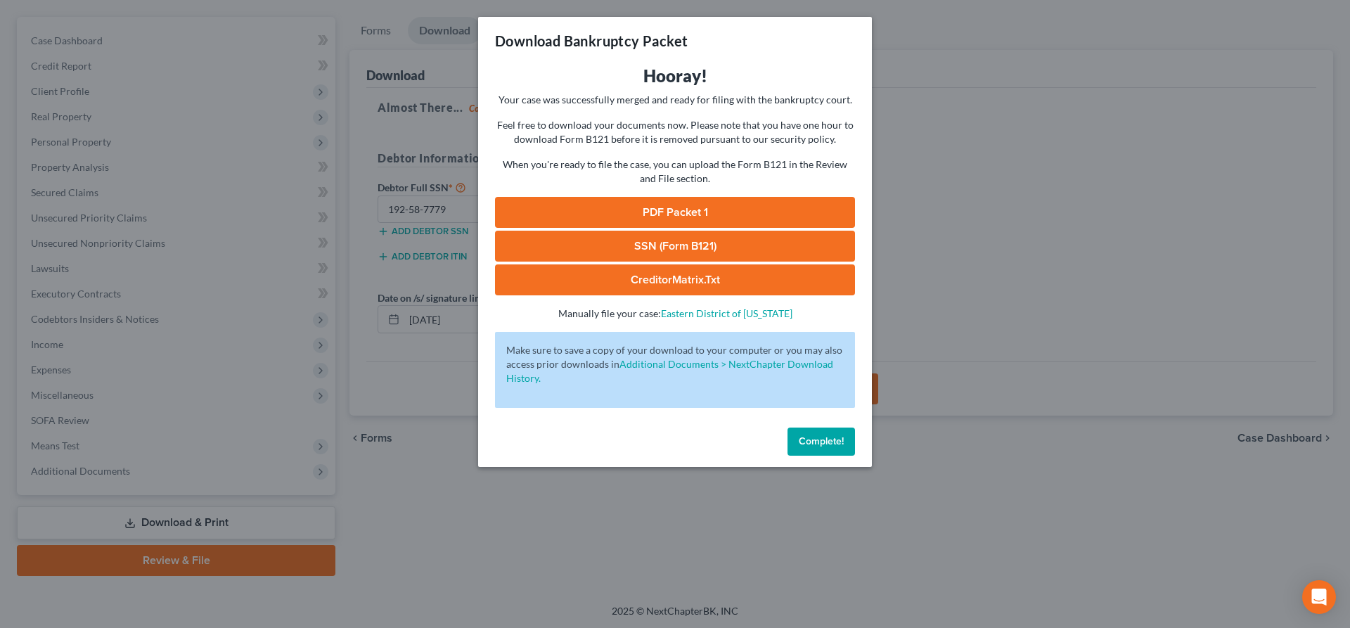
click at [722, 207] on link "PDF Packet 1" at bounding box center [675, 212] width 360 height 31
